Goal: Entertainment & Leisure: Browse casually

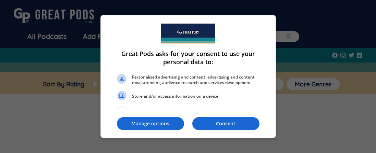
click at [90, 128] on div at bounding box center [188, 76] width 376 height 153
click at [150, 124] on p "Manage options" at bounding box center [150, 124] width 67 height 7
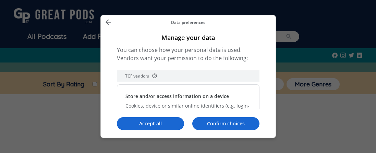
click at [108, 23] on icon "Back" at bounding box center [108, 22] width 8 height 8
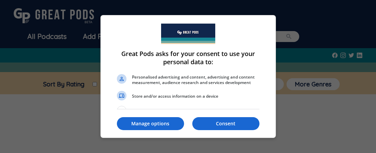
click at [108, 23] on div "Great Pods asks for your consent to use your personal data to: Personalised adv…" at bounding box center [188, 93] width 164 height 157
click at [299, 121] on div at bounding box center [188, 76] width 376 height 153
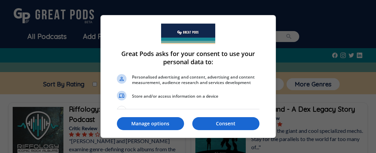
click at [242, 17] on div "Great Pods asks for your consent to use your personal data to:" at bounding box center [188, 30] width 142 height 30
